Goal: Browse casually: Explore the website without a specific task or goal

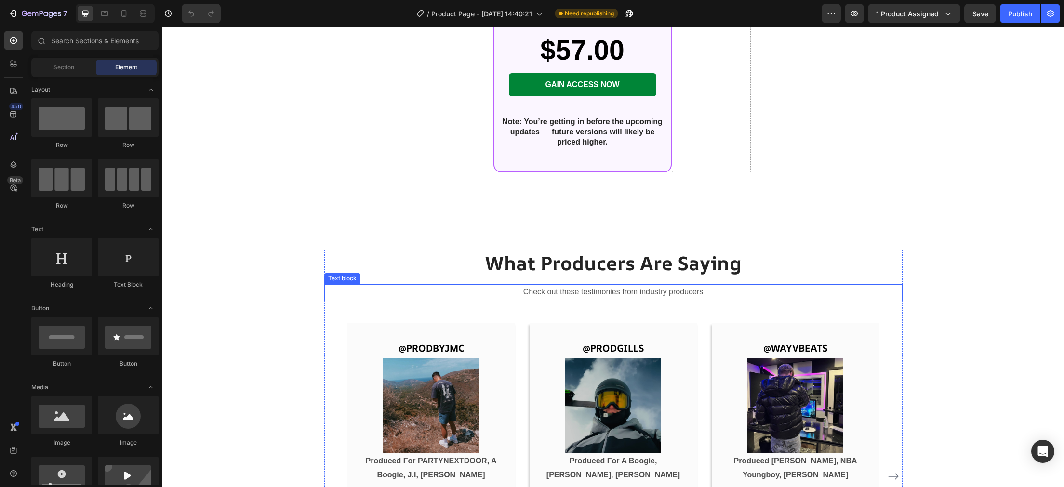
scroll to position [2692, 0]
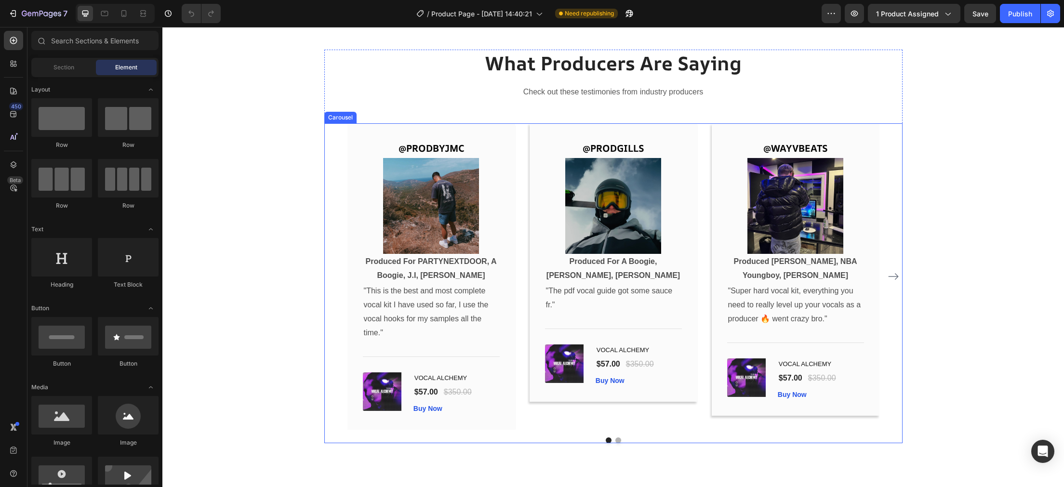
click at [902, 276] on div "@PRODBYJMC Text Block Image Produced For PARTYNEXTDOOR, A Boogie, J.I, Scorey T…" at bounding box center [613, 276] width 578 height 306
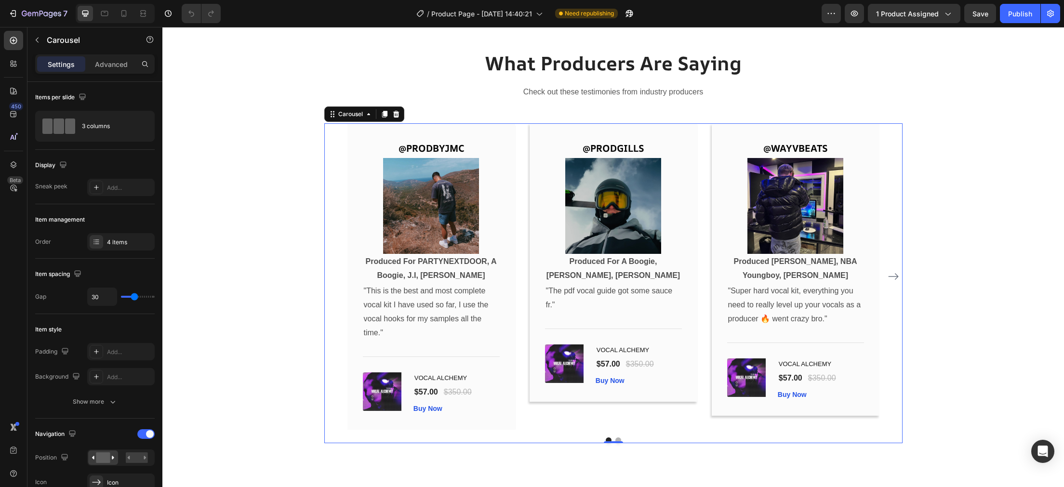
click at [891, 275] on icon "Carousel Next Arrow" at bounding box center [893, 277] width 12 height 12
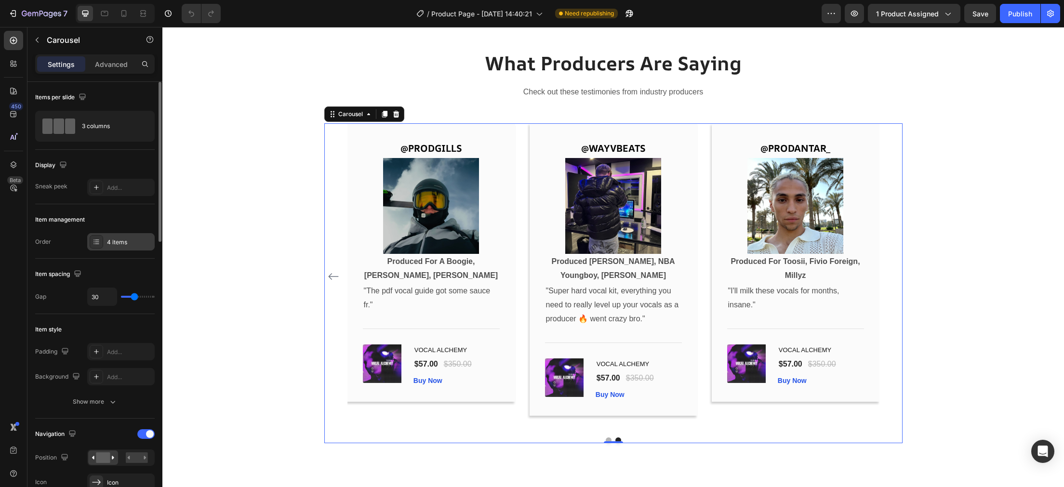
click at [132, 249] on div "4 items" at bounding box center [120, 241] width 67 height 17
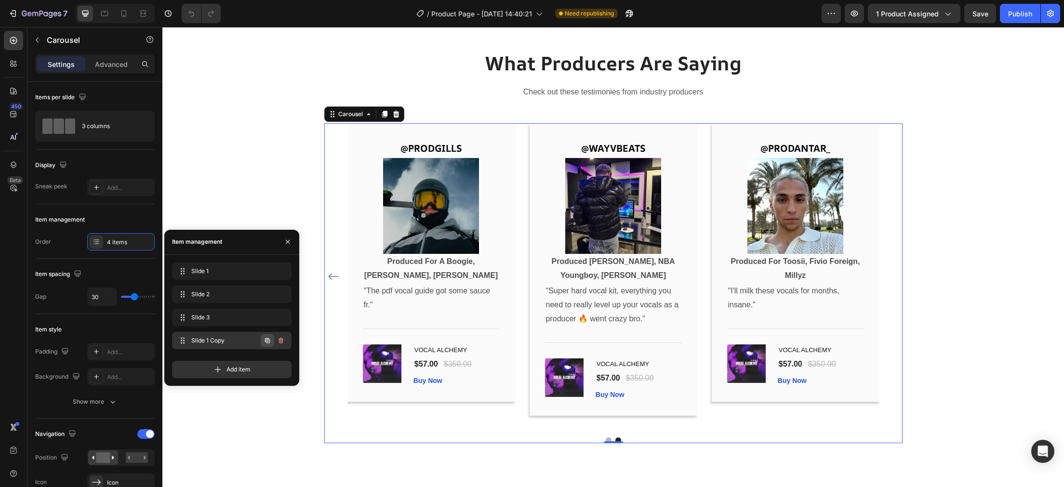
click at [266, 343] on icon "button" at bounding box center [267, 340] width 5 height 5
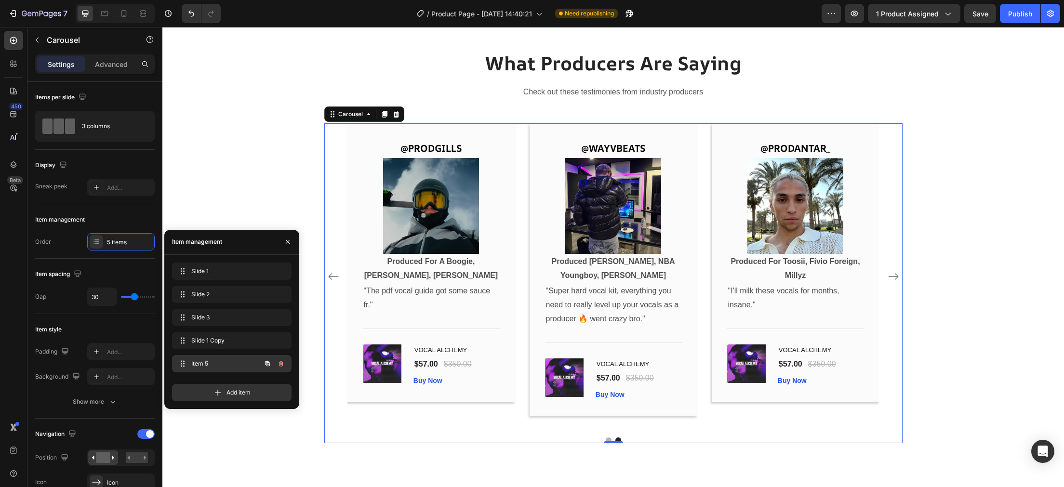
click at [256, 362] on div "Item 5 Item 5" at bounding box center [218, 363] width 85 height 13
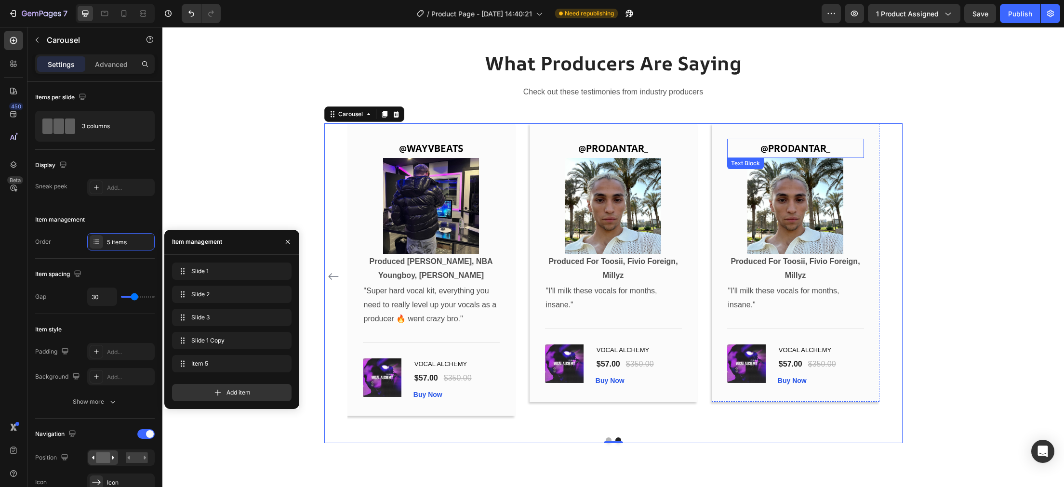
click at [797, 147] on p "@PRODANTAR_" at bounding box center [795, 148] width 135 height 17
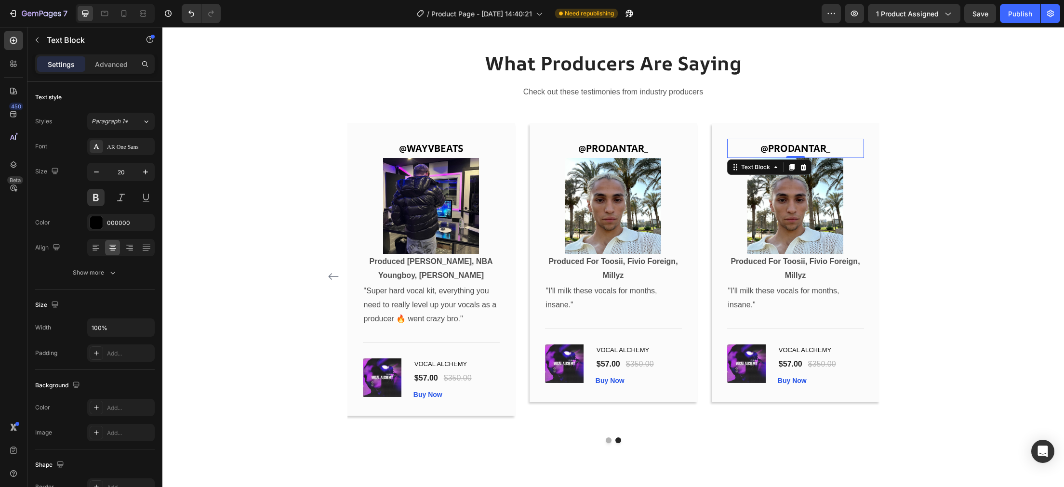
click at [831, 144] on p "@PRODANTAR_" at bounding box center [795, 148] width 135 height 17
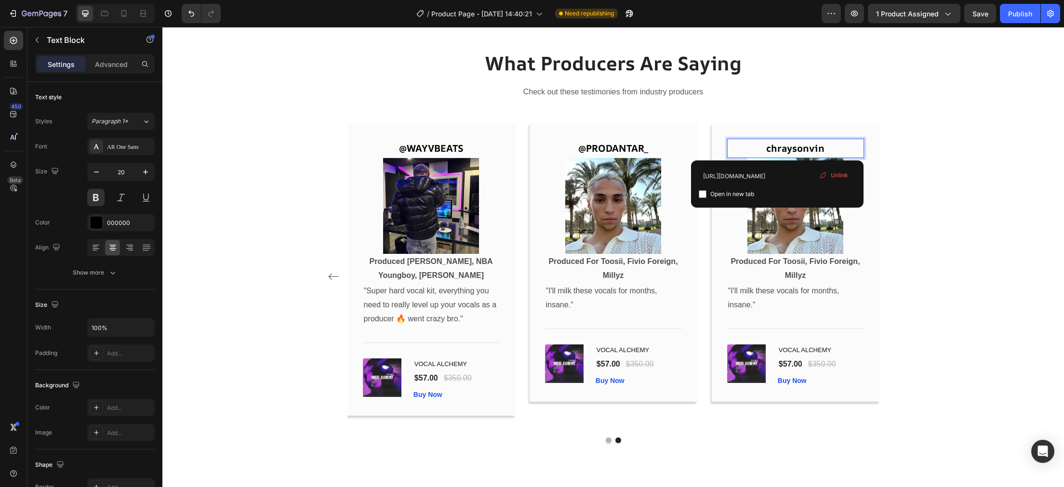
click at [775, 147] on link "chraysonvin" at bounding box center [795, 148] width 58 height 13
click at [921, 184] on div "What Producers Are Saying Heading Check out these testimonies from industry pro…" at bounding box center [613, 247] width 887 height 394
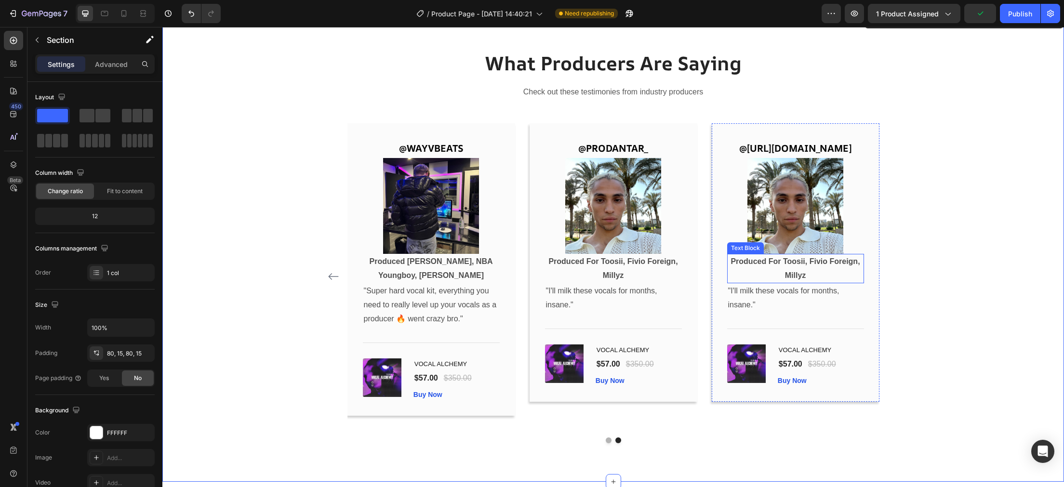
click at [824, 283] on p "Produced For Toosii, Fivio Foreign, Millyz" at bounding box center [795, 269] width 135 height 28
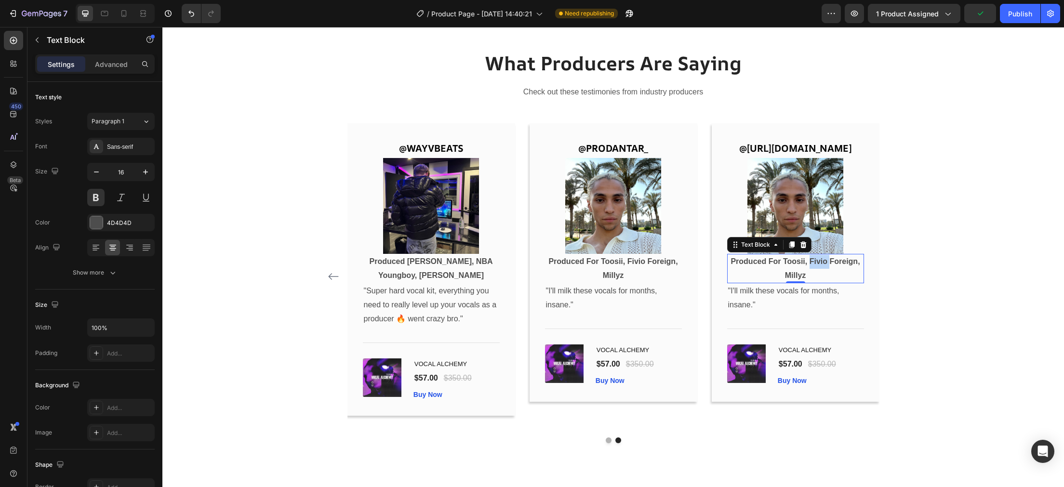
click at [824, 283] on p "Produced For Toosii, Fivio Foreign, Millyz" at bounding box center [795, 269] width 135 height 28
click at [821, 283] on p "Produced For Toosii, Fivio Foreign, Millyz" at bounding box center [795, 269] width 135 height 28
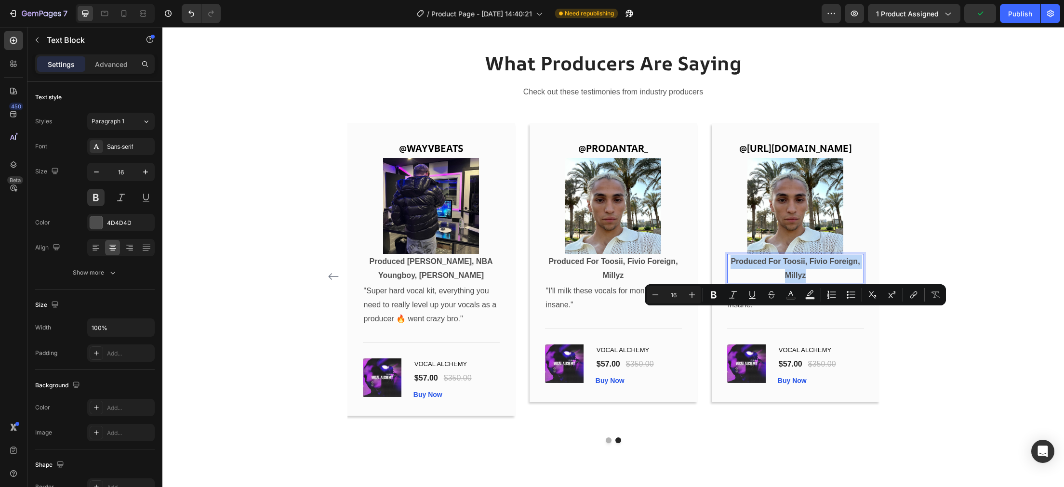
drag, startPoint x: 821, startPoint y: 328, endPoint x: 799, endPoint y: 322, distance: 22.3
click at [799, 283] on p "Produced For Toosii, Fivio Foreign, Millyz" at bounding box center [795, 269] width 135 height 28
click at [816, 283] on p "Produced For Toosii, Fivio Foreign, Millyz" at bounding box center [795, 269] width 135 height 28
drag, startPoint x: 813, startPoint y: 329, endPoint x: 784, endPoint y: 306, distance: 36.8
click at [784, 284] on div "Produced For Toosii, Fivio Foreign, Millyz" at bounding box center [795, 269] width 137 height 30
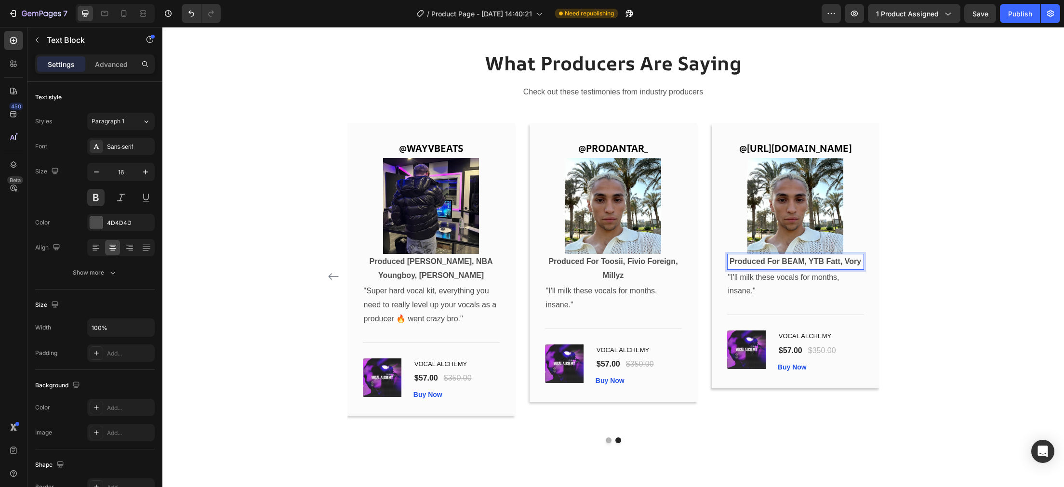
click at [811, 212] on div "@ [URL][DOMAIN_NAME] Text Block Image Produced For BEAM, YTB Fatt, Vory Text Bl…" at bounding box center [795, 256] width 137 height 234
click at [830, 244] on img at bounding box center [795, 206] width 96 height 96
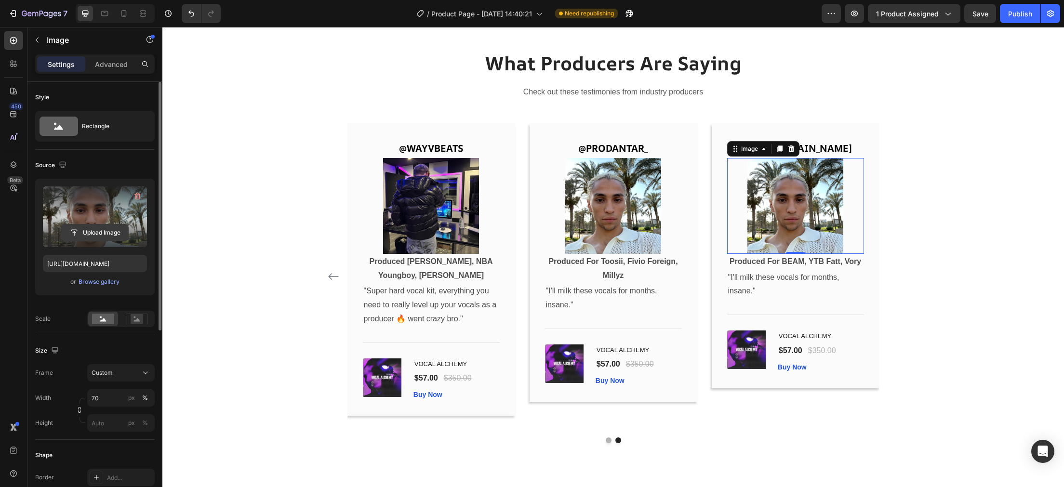
click at [85, 235] on input "file" at bounding box center [95, 232] width 66 height 16
click at [96, 227] on input "file" at bounding box center [95, 232] width 66 height 16
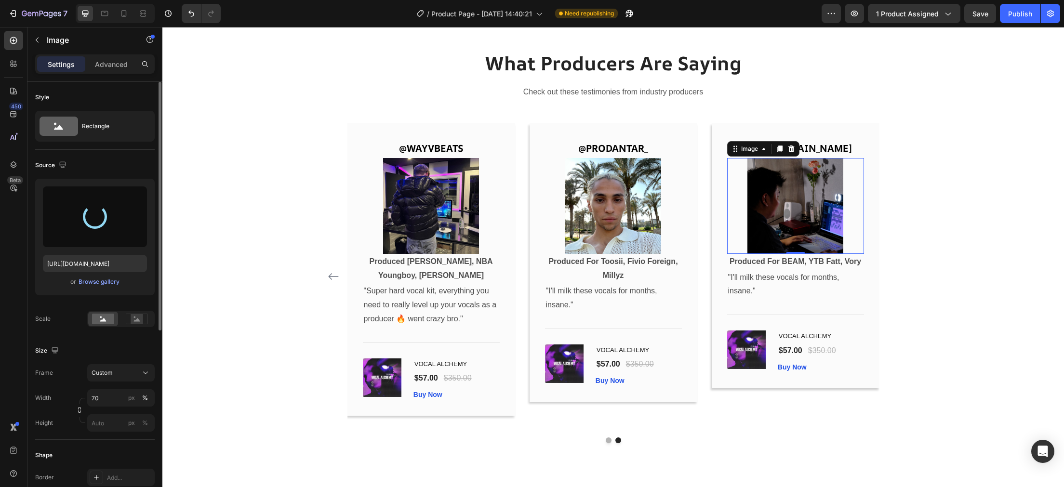
type input "[URL][DOMAIN_NAME]"
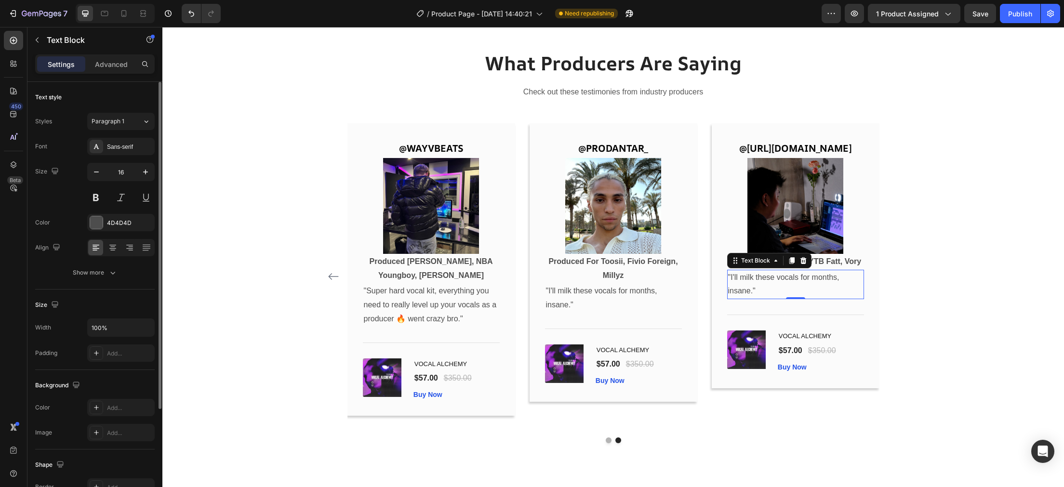
click at [812, 331] on div "@ [URL][DOMAIN_NAME] Text Block Image Produced For BEAM, YTB Fatt, Vory Text Bl…" at bounding box center [795, 256] width 137 height 234
click at [804, 299] on p ""I'll milk these vocals for months, insane."" at bounding box center [795, 285] width 135 height 28
